Goal: Information Seeking & Learning: Understand process/instructions

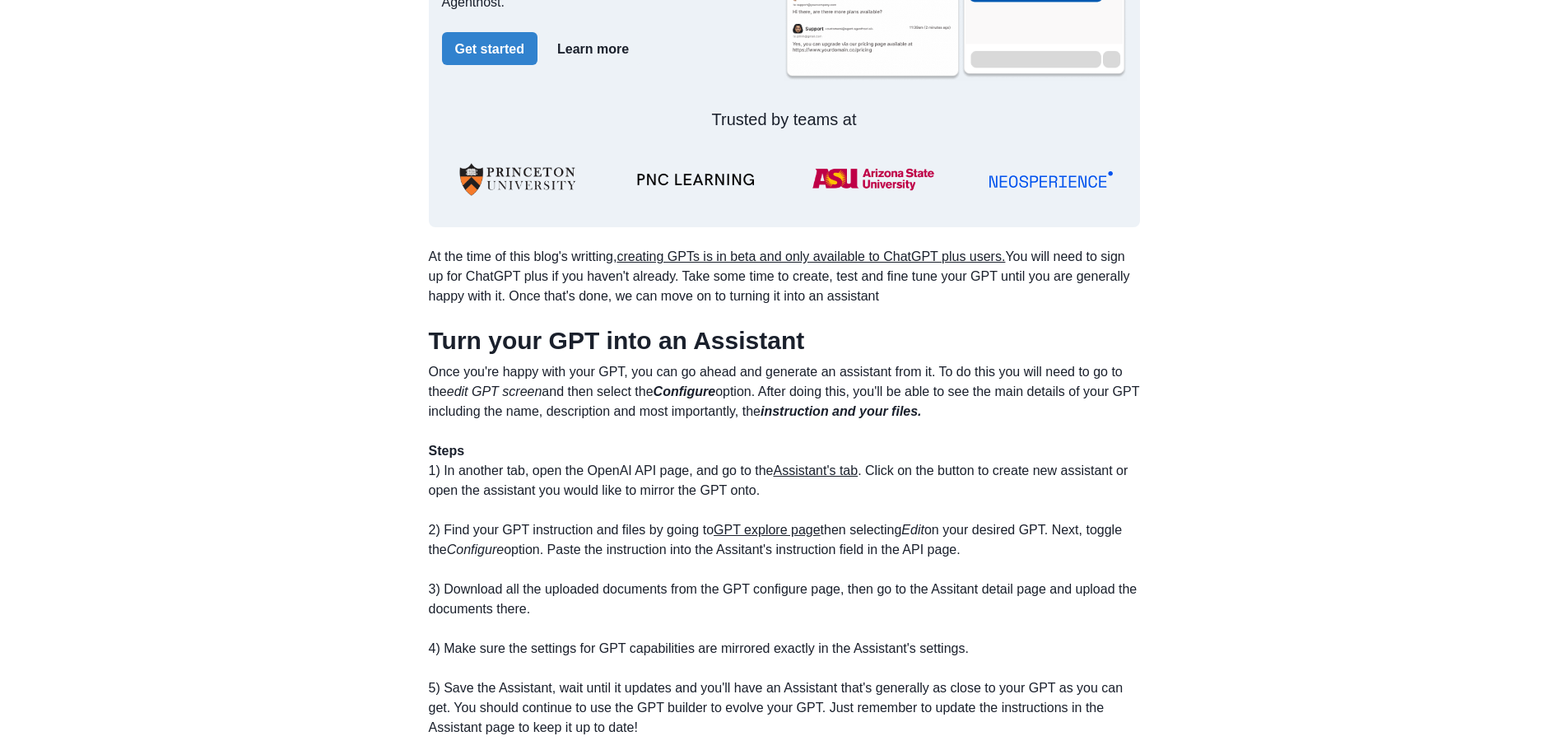
scroll to position [987, 0]
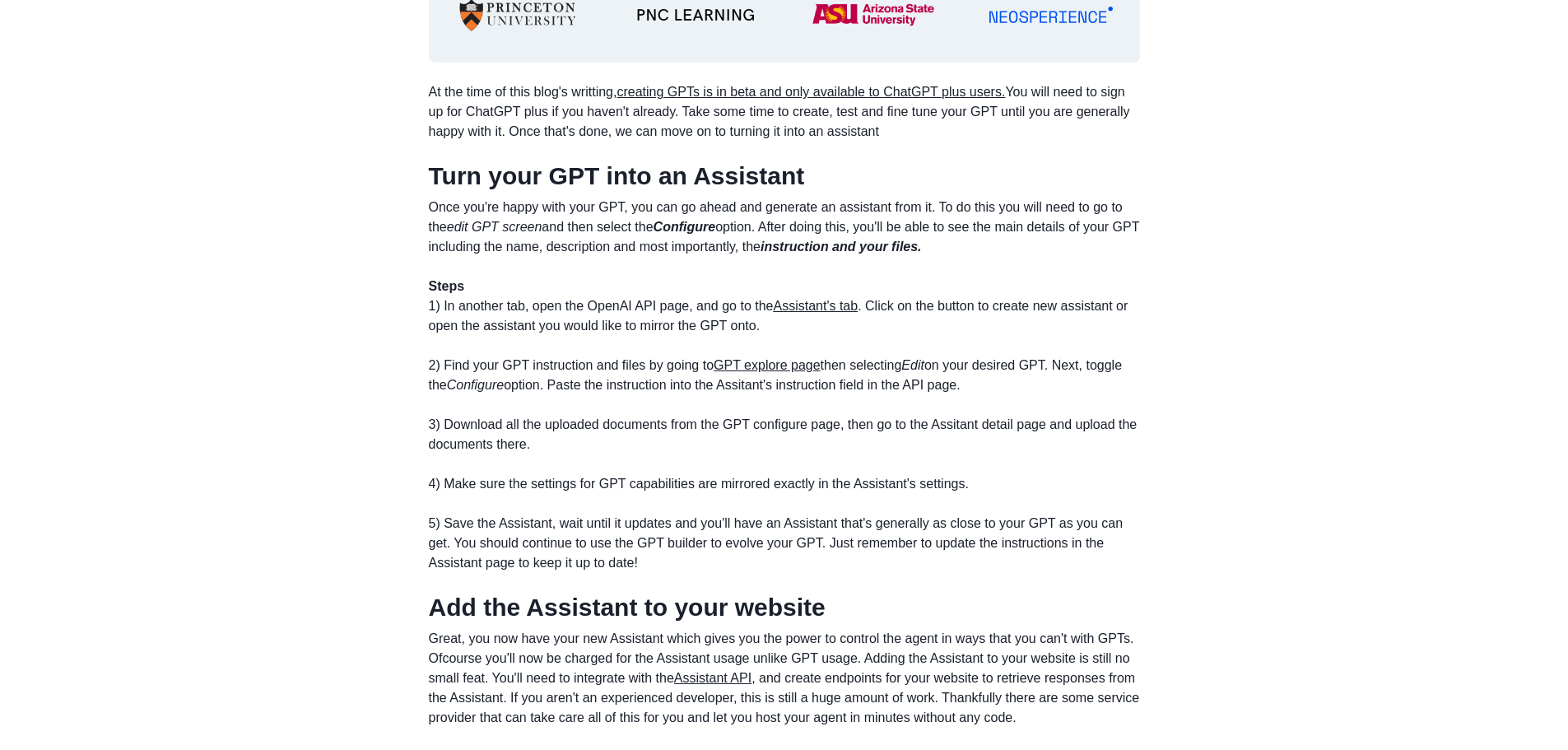
drag, startPoint x: 1124, startPoint y: 125, endPoint x: 817, endPoint y: 308, distance: 357.4
click at [817, 308] on u "Assistant's tab" at bounding box center [816, 306] width 85 height 14
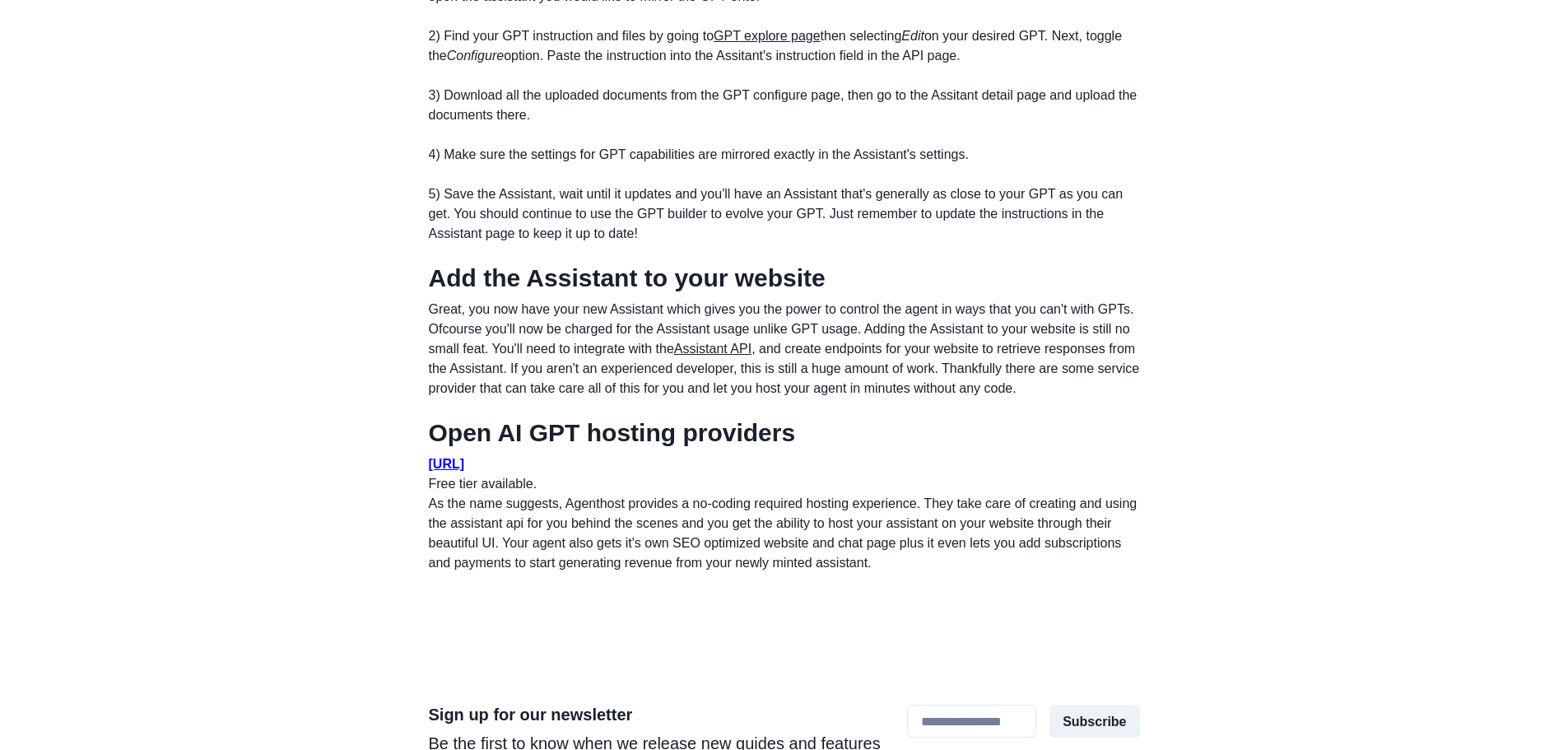
drag, startPoint x: 830, startPoint y: 357, endPoint x: 774, endPoint y: 311, distance: 72.5
click at [774, 311] on p "Great, you now have your new Assistant which gives you the power to control the…" at bounding box center [784, 348] width 712 height 98
click at [784, 421] on h1 "Open AI GPT hosting providers" at bounding box center [784, 433] width 712 height 29
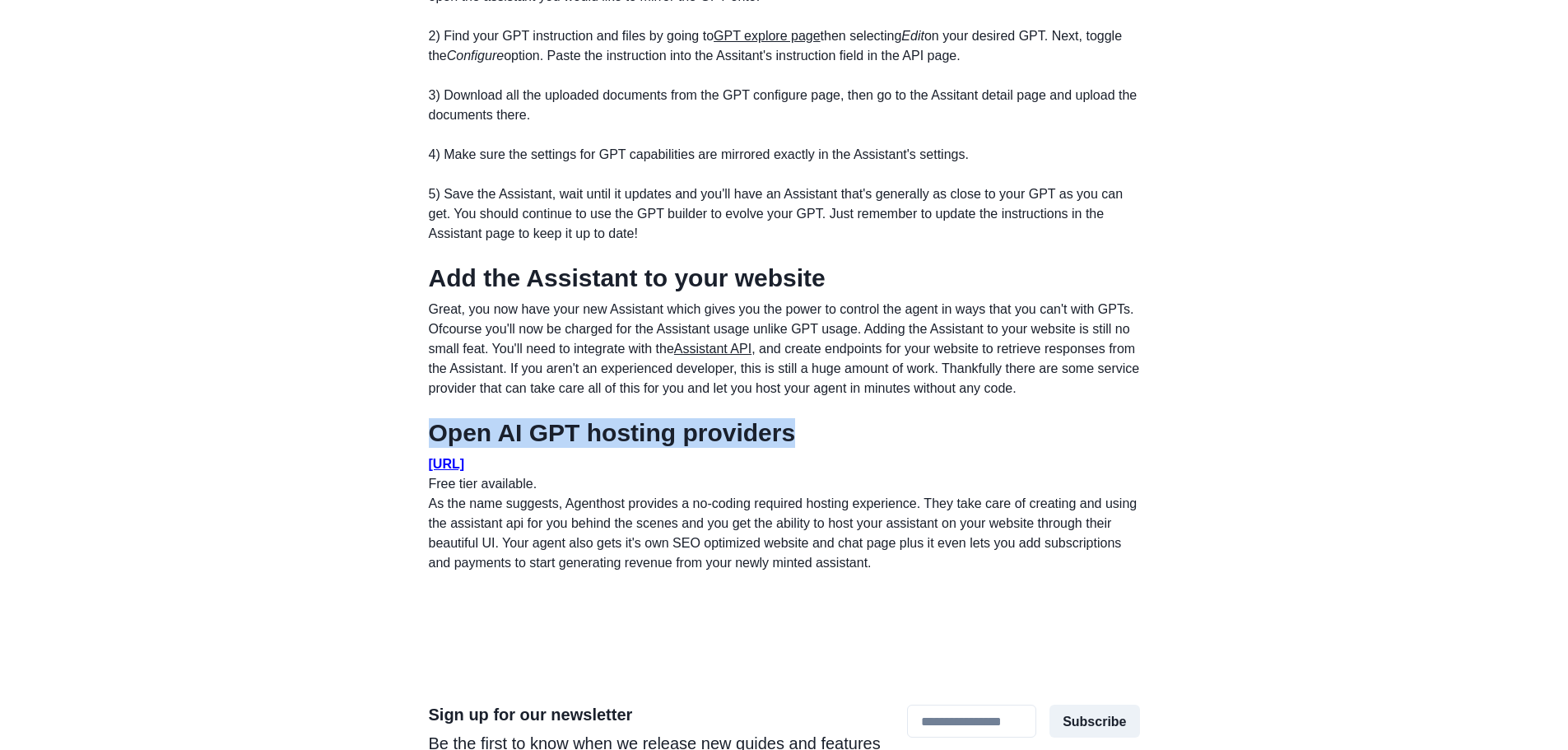
click at [784, 421] on h1 "Open AI GPT hosting providers" at bounding box center [784, 433] width 712 height 29
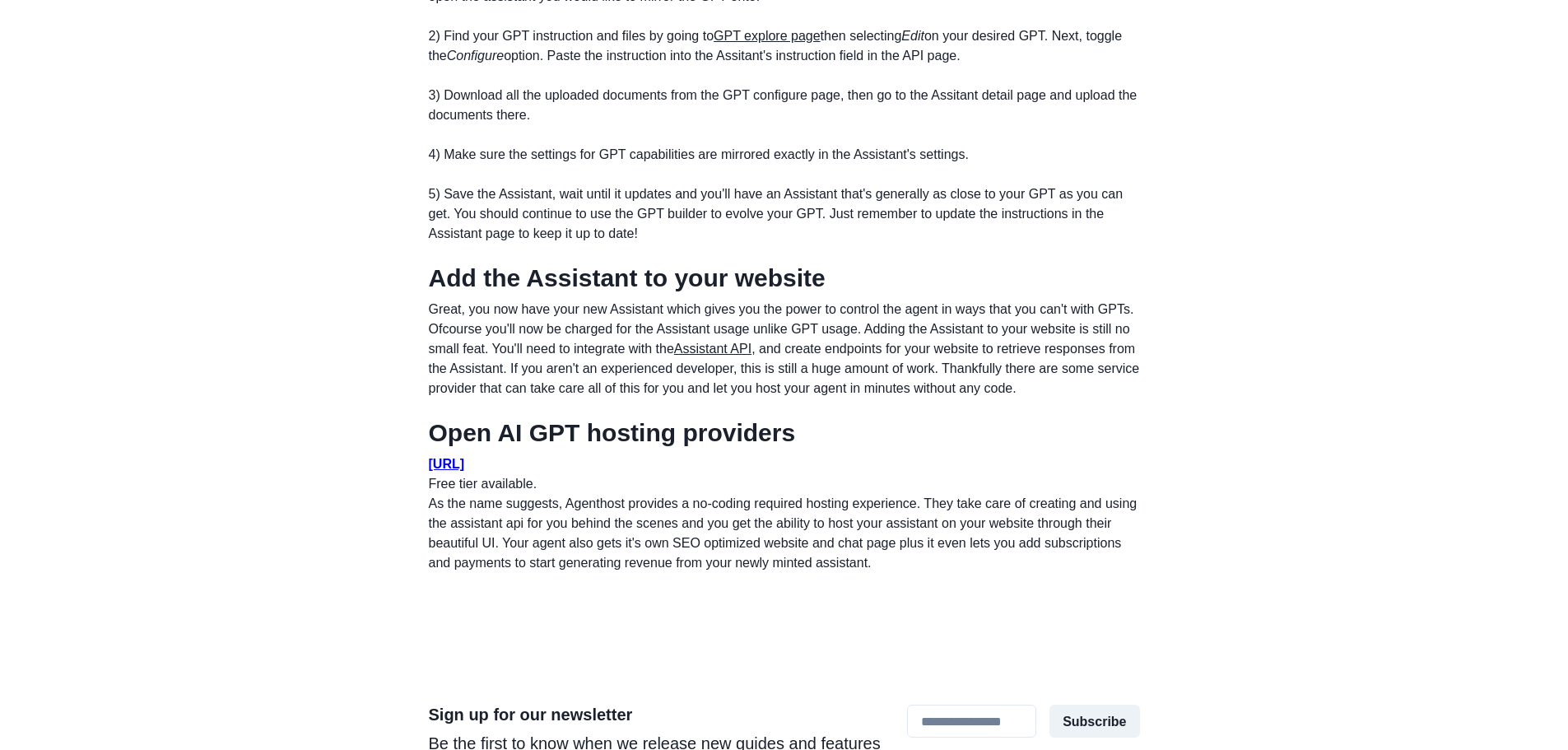
click at [769, 283] on h1 "Add the Assistant to your website" at bounding box center [784, 278] width 712 height 29
click at [622, 280] on h1 "Add the Assistant to your website" at bounding box center [784, 278] width 712 height 29
click at [634, 423] on h1 "Open AI GPT hosting providers" at bounding box center [784, 433] width 712 height 29
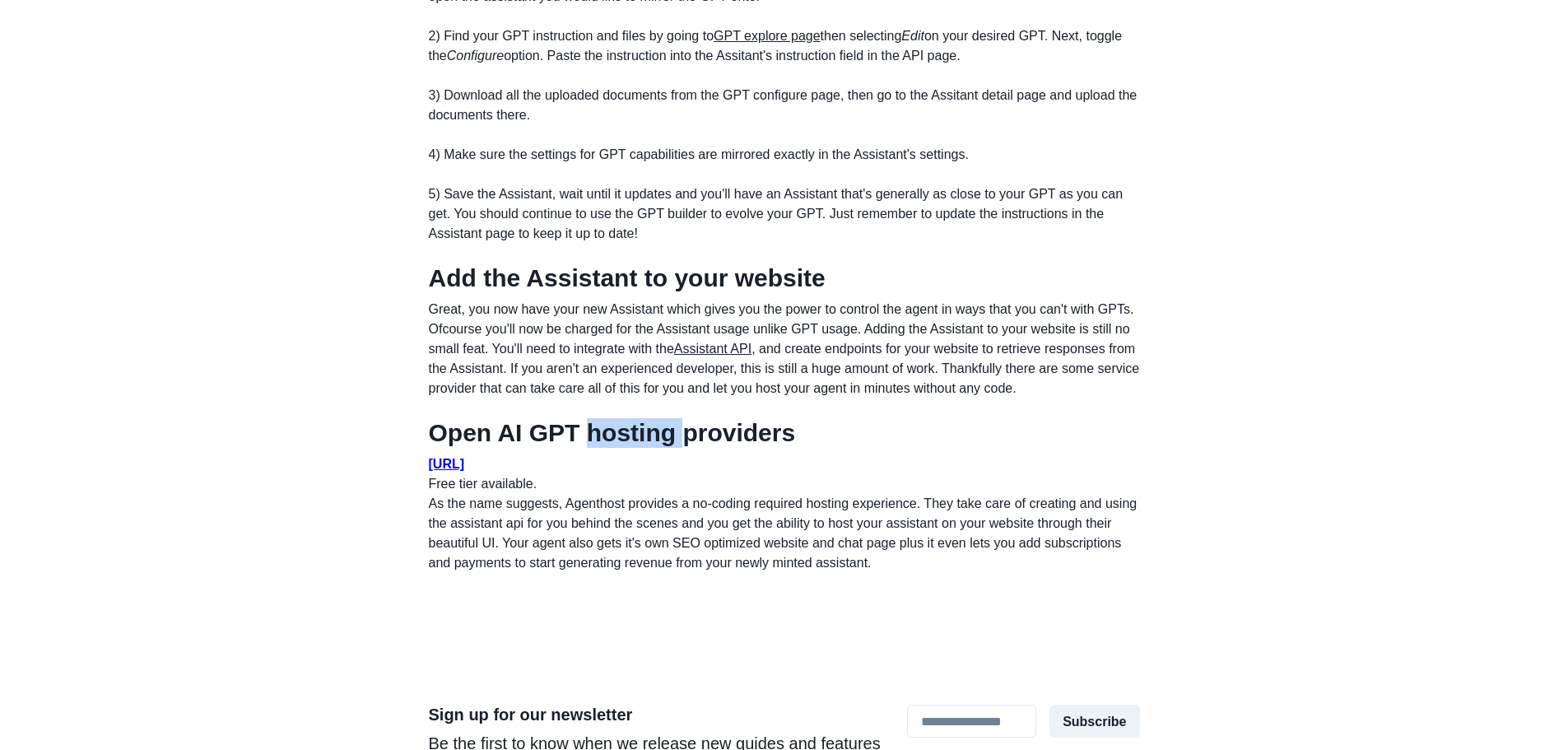
click at [634, 423] on h1 "Open AI GPT hosting providers" at bounding box center [784, 433] width 712 height 29
click at [835, 468] on p "[URL] Free tier available. As the name suggests, Agenthost provides a no-coding…" at bounding box center [784, 513] width 712 height 119
drag, startPoint x: 835, startPoint y: 468, endPoint x: 753, endPoint y: 462, distance: 82.2
click at [755, 467] on p "[URL] Free tier available. As the name suggests, Agenthost provides a no-coding…" at bounding box center [784, 513] width 712 height 119
drag, startPoint x: 753, startPoint y: 551, endPoint x: 696, endPoint y: 549, distance: 57.0
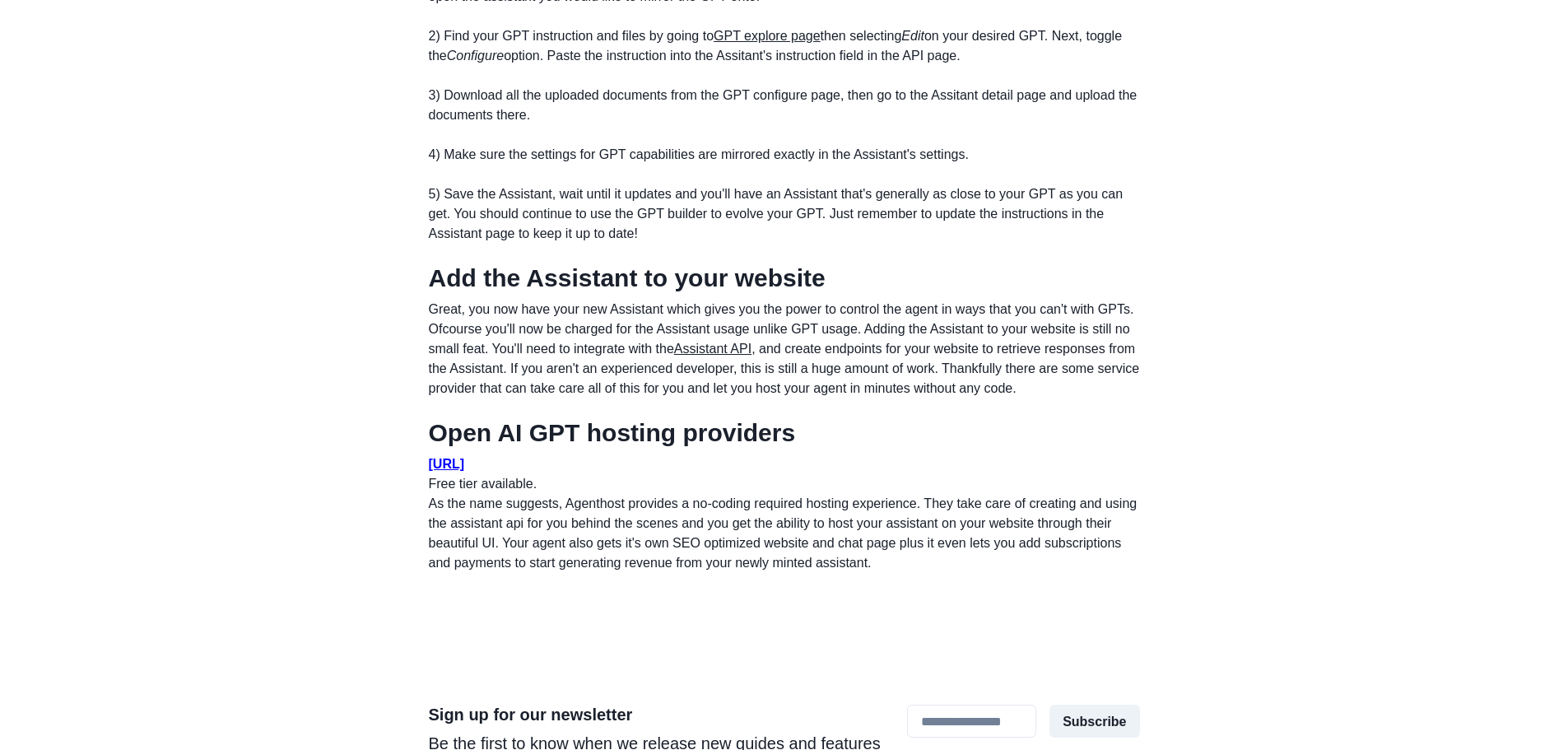
click at [696, 549] on p "[URL] Free tier available. As the name suggests, Agenthost provides a no-coding…" at bounding box center [784, 513] width 712 height 119
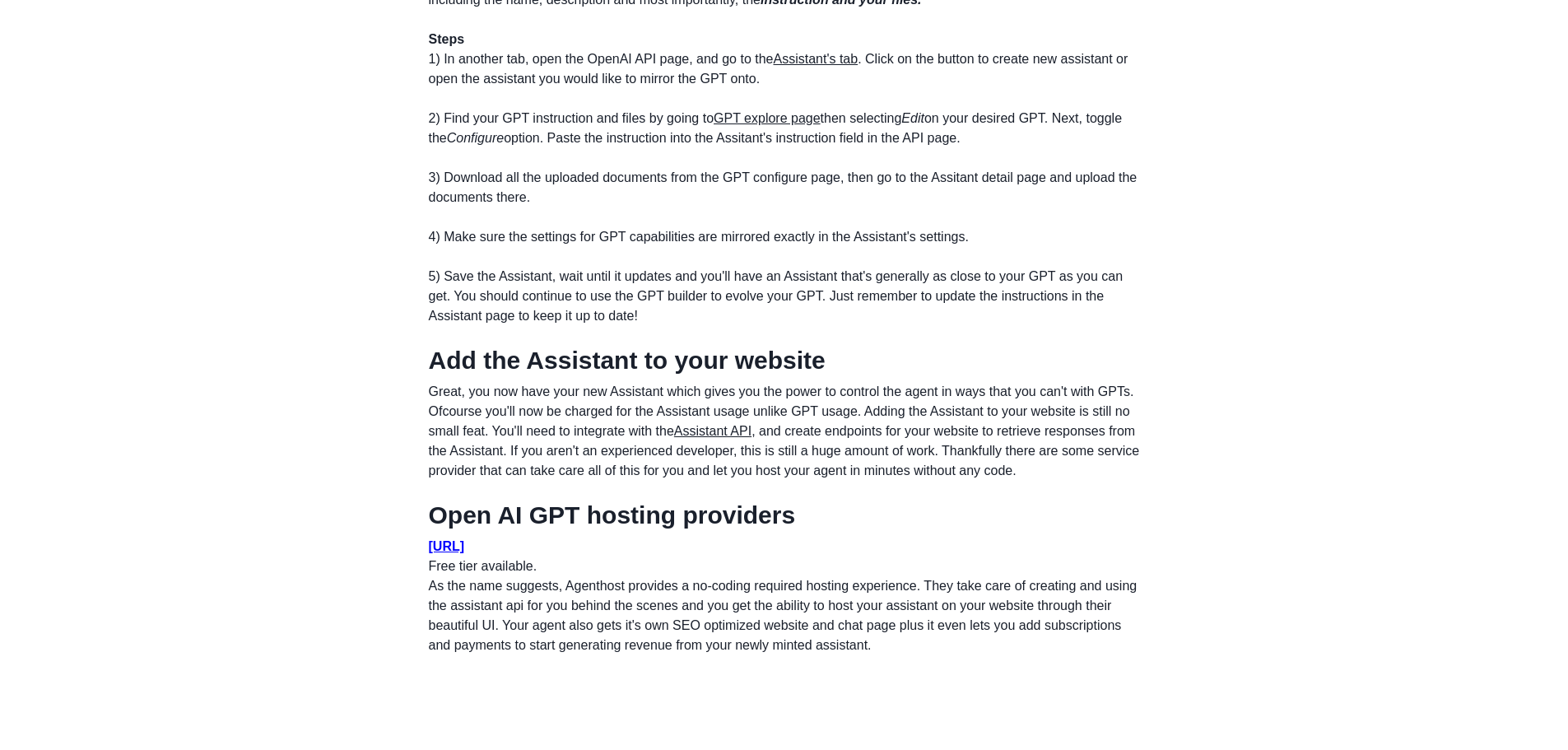
scroll to position [1152, 0]
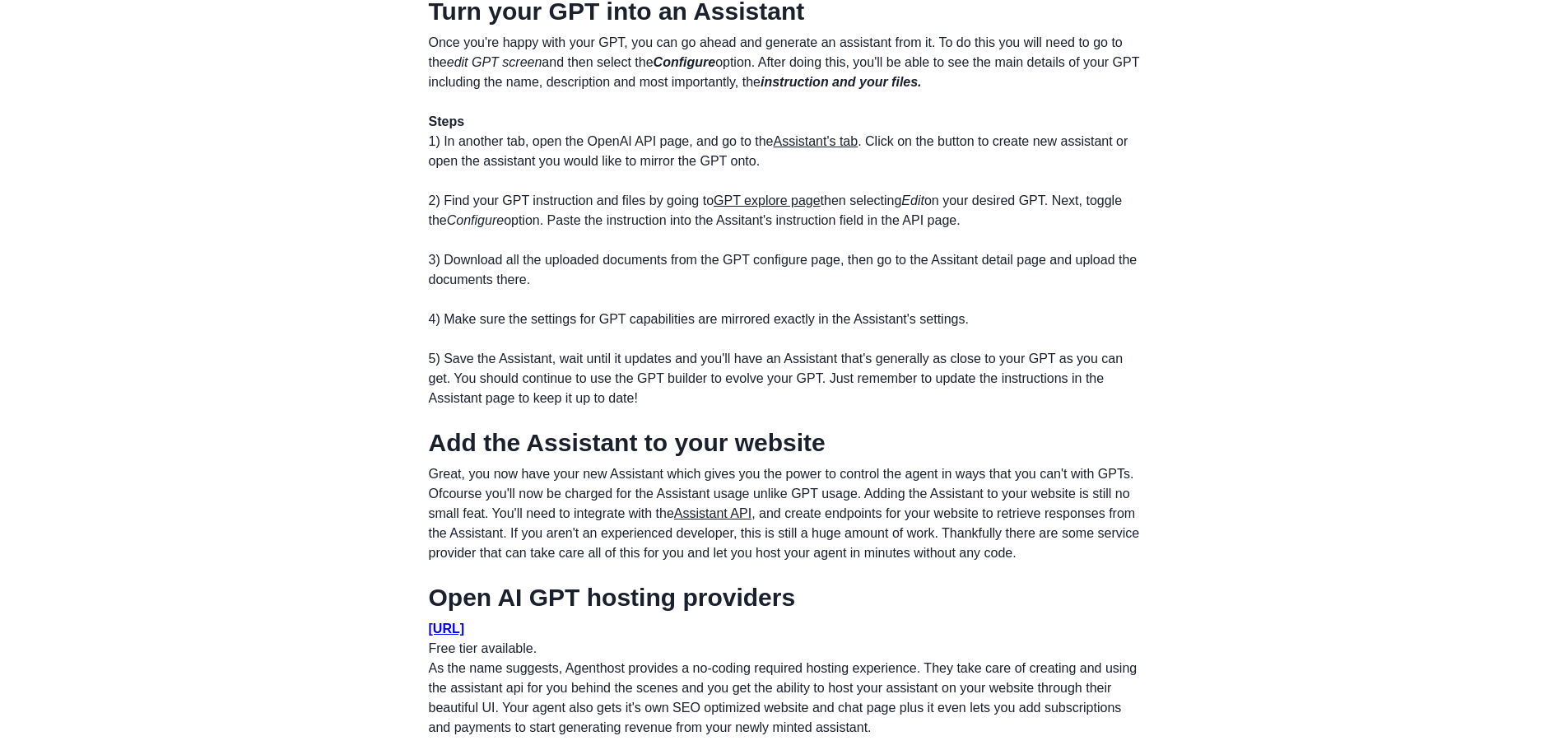
click at [581, 468] on p "Great, you now have your new Assistant which gives you the power to control the…" at bounding box center [784, 513] width 712 height 98
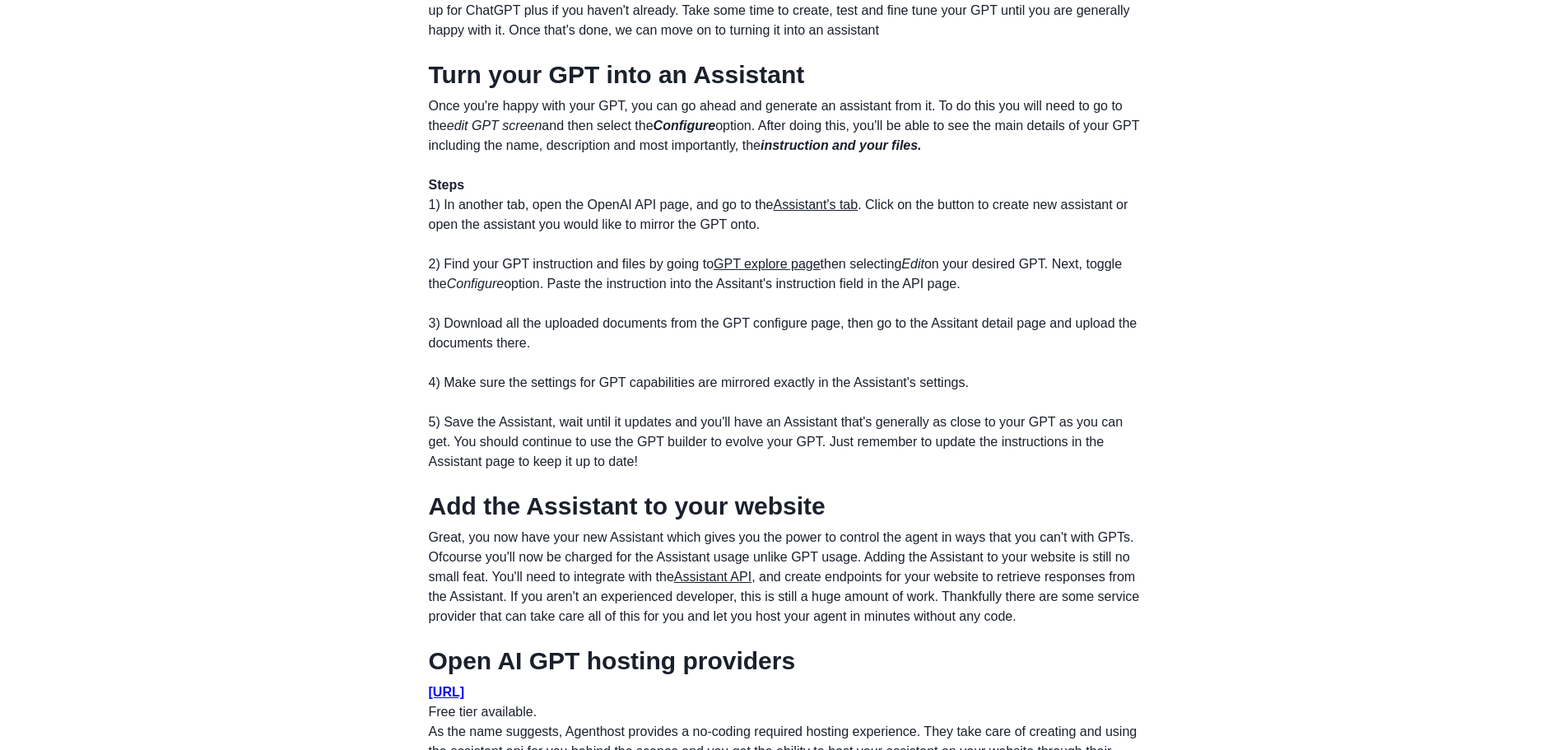
scroll to position [1171, 0]
